Goal: Information Seeking & Learning: Learn about a topic

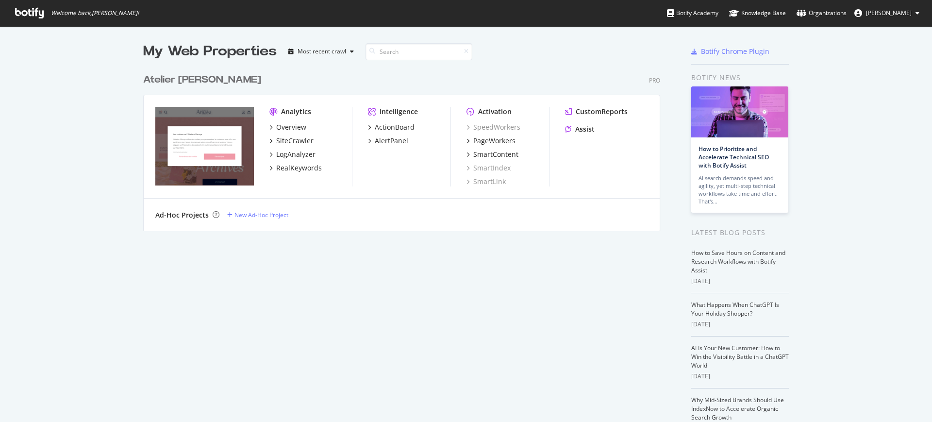
scroll to position [412, 913]
click at [286, 125] on div "Overview" at bounding box center [291, 127] width 30 height 10
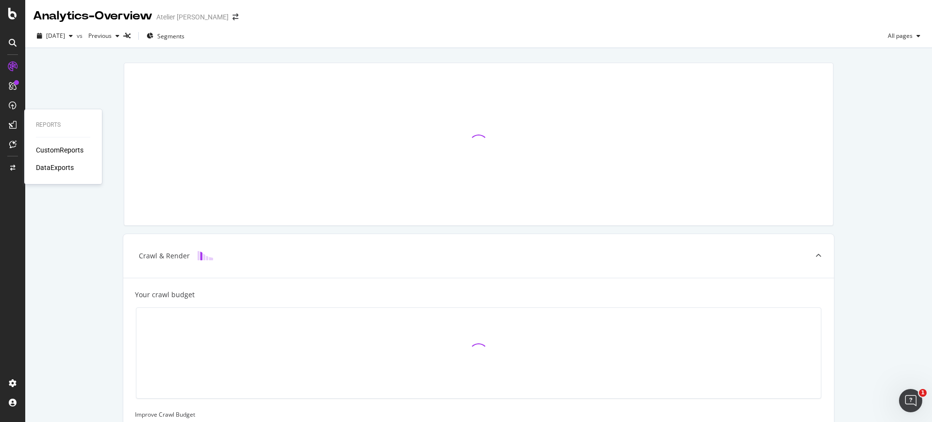
click at [16, 121] on div at bounding box center [13, 125] width 16 height 16
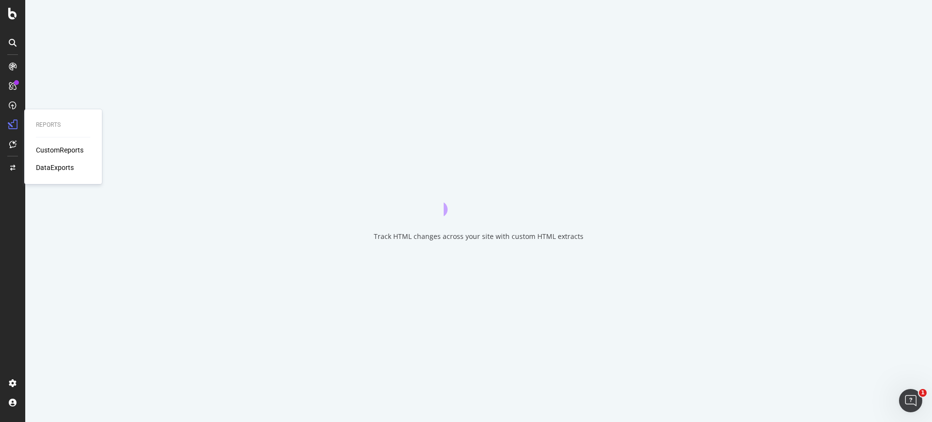
click at [49, 148] on div "CustomReports" at bounding box center [60, 150] width 48 height 10
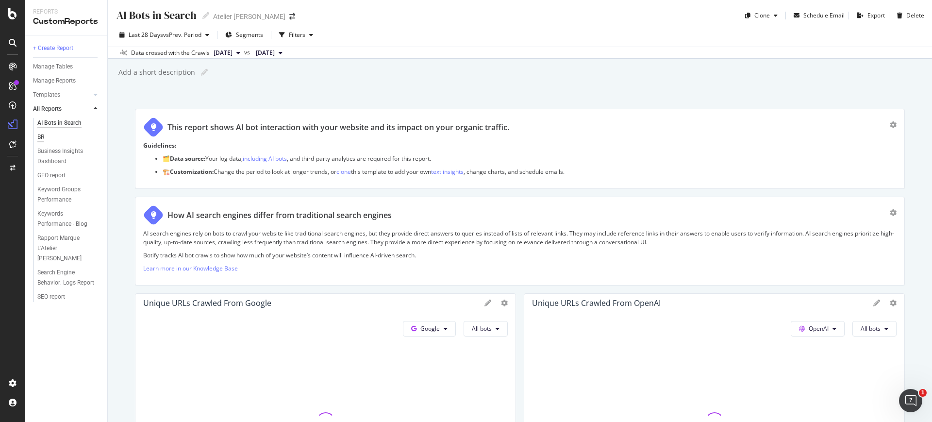
click at [43, 136] on div "BR" at bounding box center [40, 137] width 7 height 10
